Goal: Navigation & Orientation: Find specific page/section

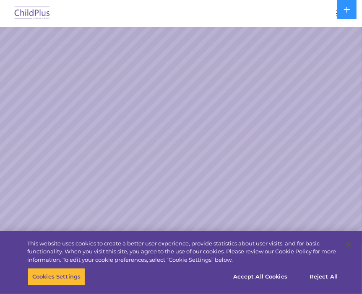
select select "MEDIUM"
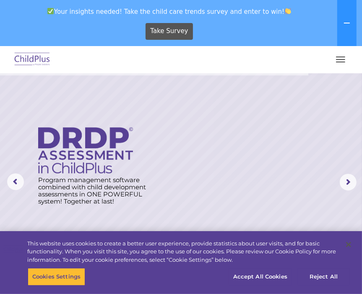
click at [342, 65] on button "button" at bounding box center [341, 59] width 18 height 13
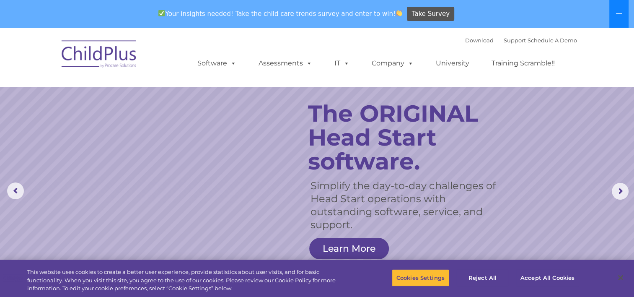
click at [361, 14] on icon at bounding box center [619, 13] width 6 height 1
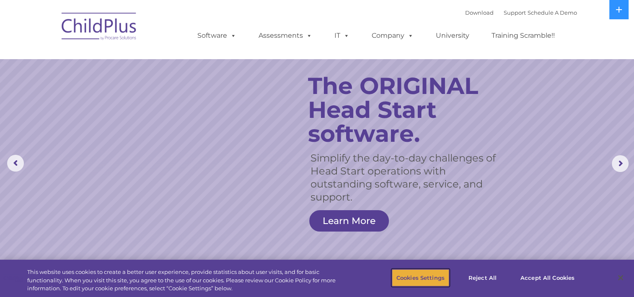
click at [361, 279] on button "Cookies Settings" at bounding box center [420, 278] width 57 height 18
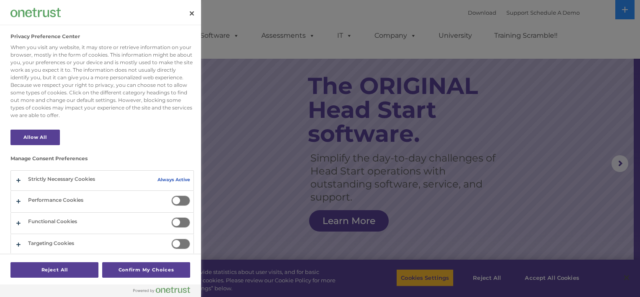
click at [361, 275] on div at bounding box center [320, 148] width 640 height 297
click at [192, 18] on button "Close" at bounding box center [192, 13] width 18 height 18
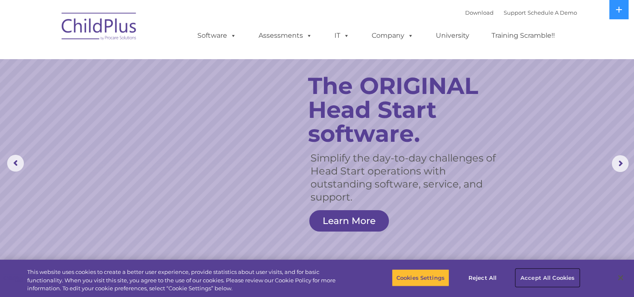
click at [361, 274] on button "Accept All Cookies" at bounding box center [547, 278] width 63 height 18
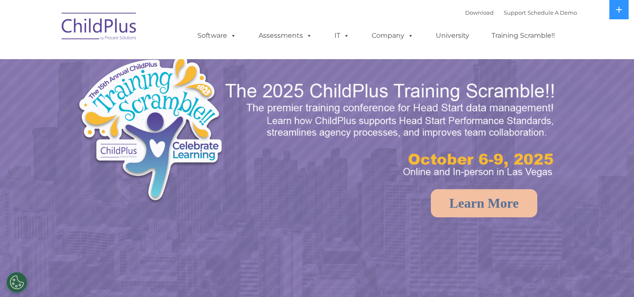
select select "MEDIUM"
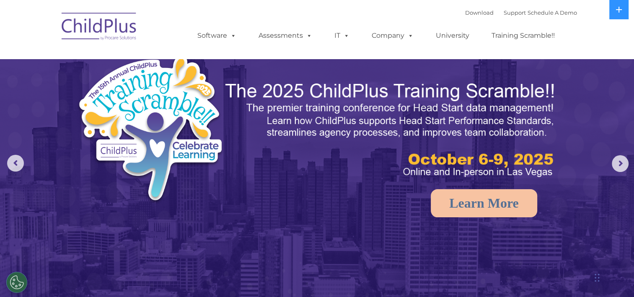
click at [121, 26] on img at bounding box center [99, 28] width 84 height 42
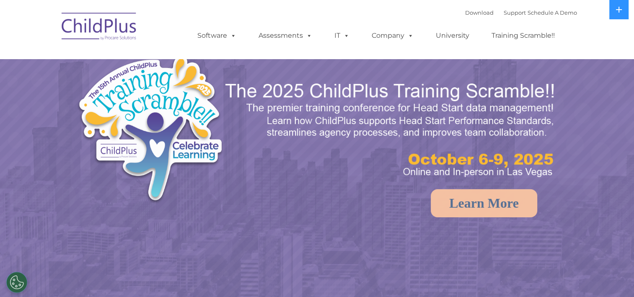
select select "MEDIUM"
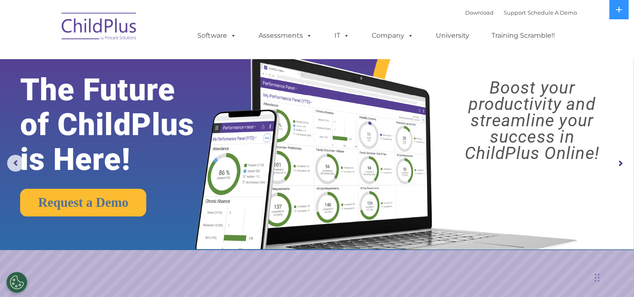
click at [119, 21] on img at bounding box center [99, 28] width 84 height 42
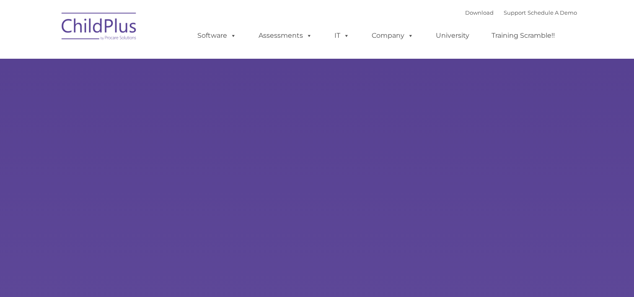
type input ""
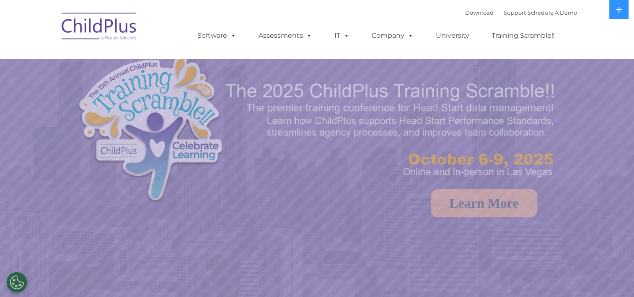
select select "MEDIUM"
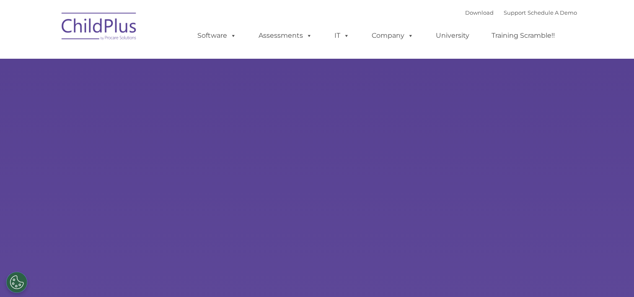
type input ""
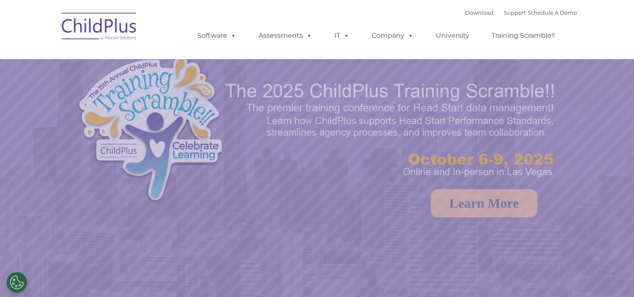
select select "MEDIUM"
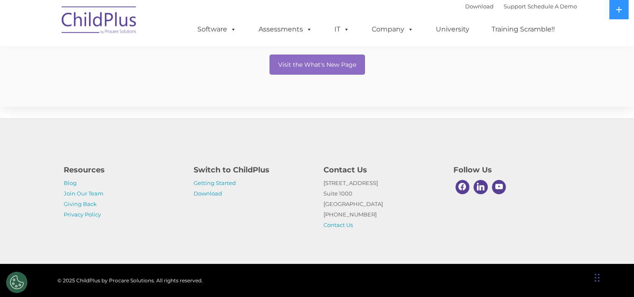
scroll to position [162, 0]
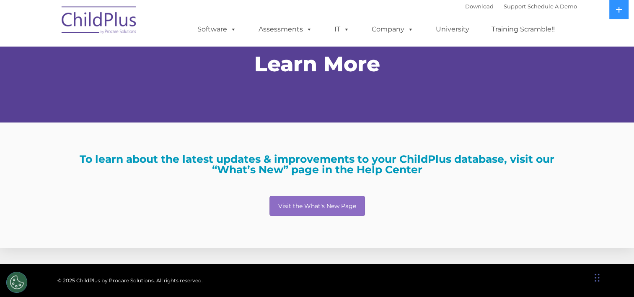
scroll to position [0, 0]
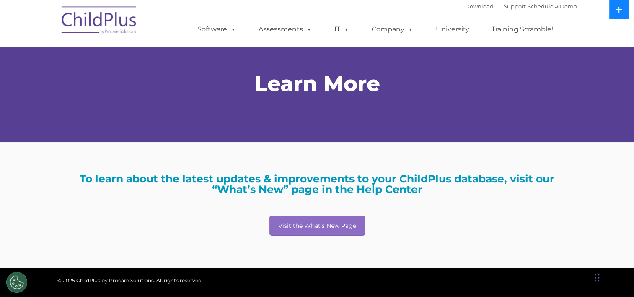
click at [622, 12] on icon at bounding box center [619, 9] width 7 height 7
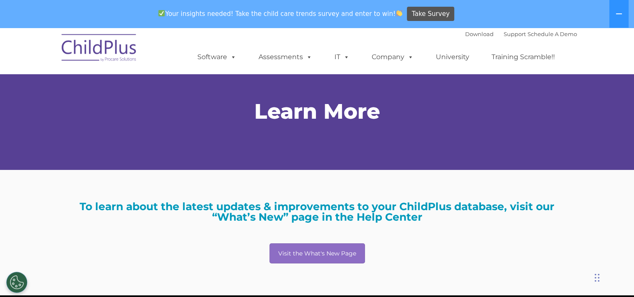
click at [102, 49] on img at bounding box center [99, 49] width 84 height 42
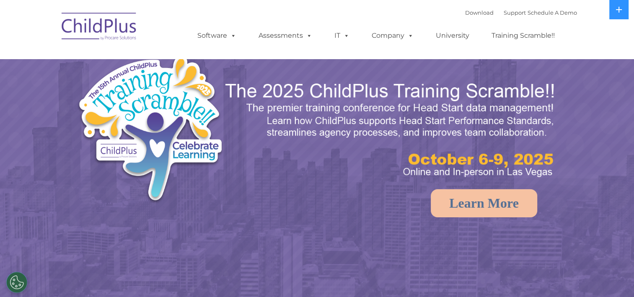
select select "MEDIUM"
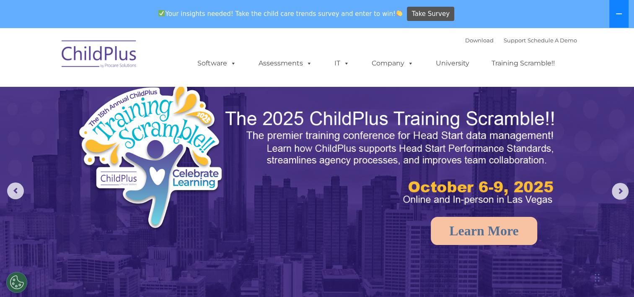
click at [624, 13] on button at bounding box center [618, 14] width 19 height 28
